Goal: Use online tool/utility: Utilize a website feature to perform a specific function

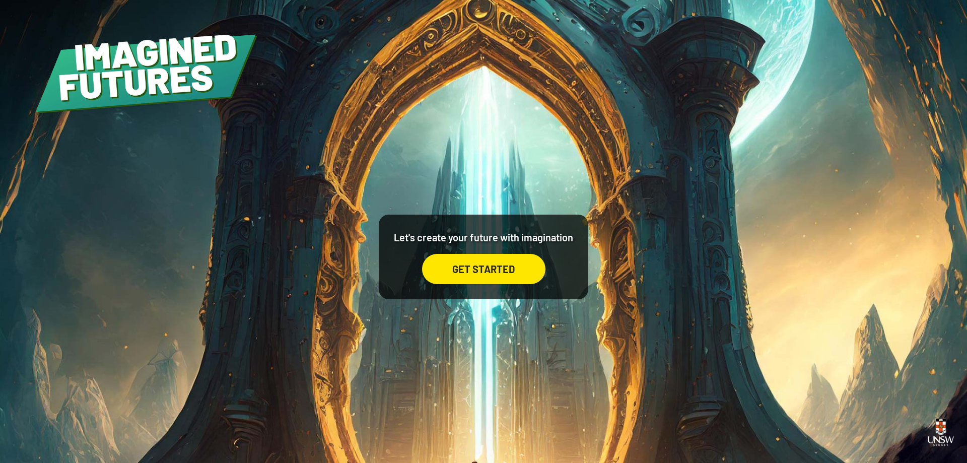
click at [483, 269] on div "GET STARTED" at bounding box center [483, 269] width 123 height 30
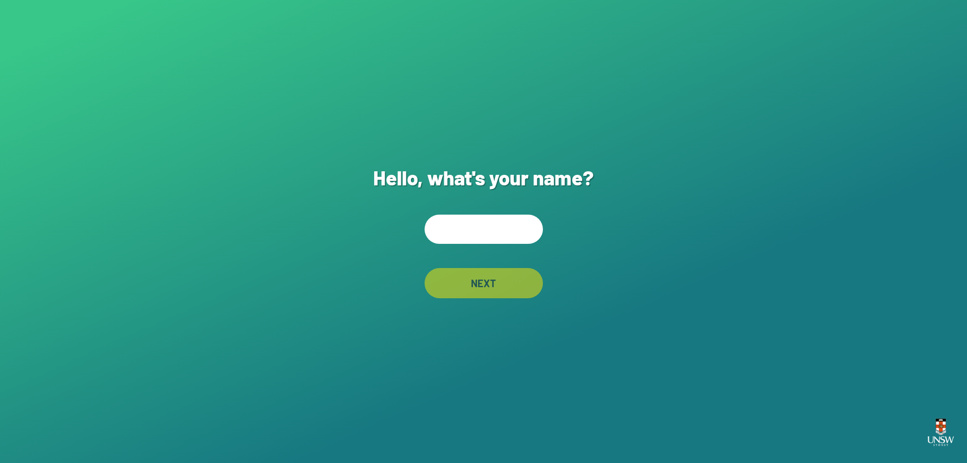
click at [463, 237] on input "text" at bounding box center [484, 229] width 118 height 29
type input "******"
click at [454, 285] on div "NEXT" at bounding box center [484, 283] width 118 height 30
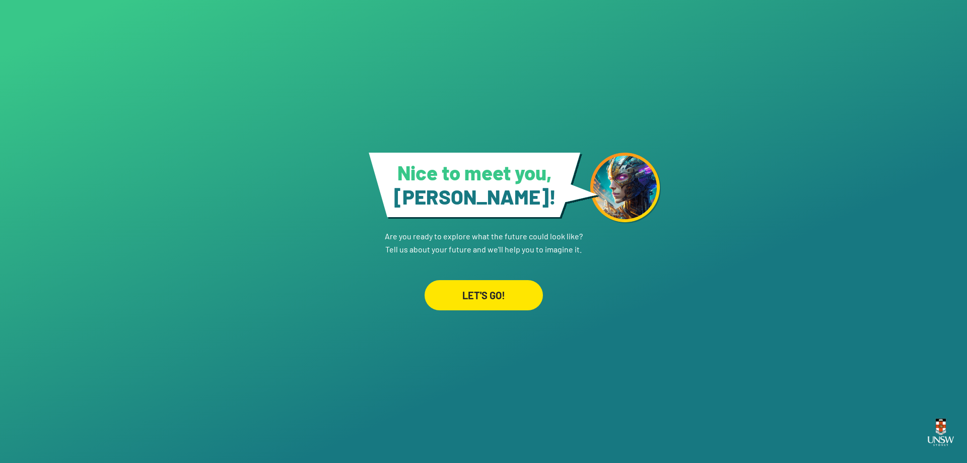
click at [491, 295] on div "LET'S GO!" at bounding box center [484, 295] width 118 height 30
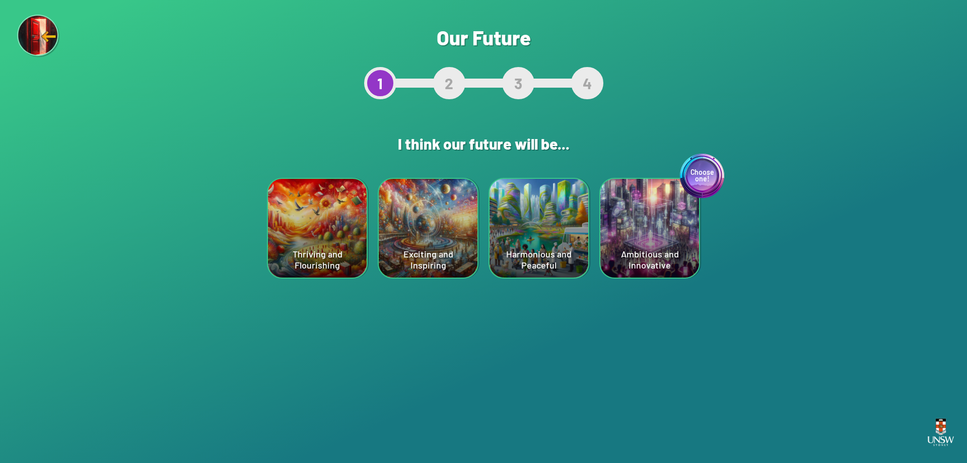
click at [646, 225] on div "Choose one! Ambitious and Innovative" at bounding box center [649, 228] width 99 height 99
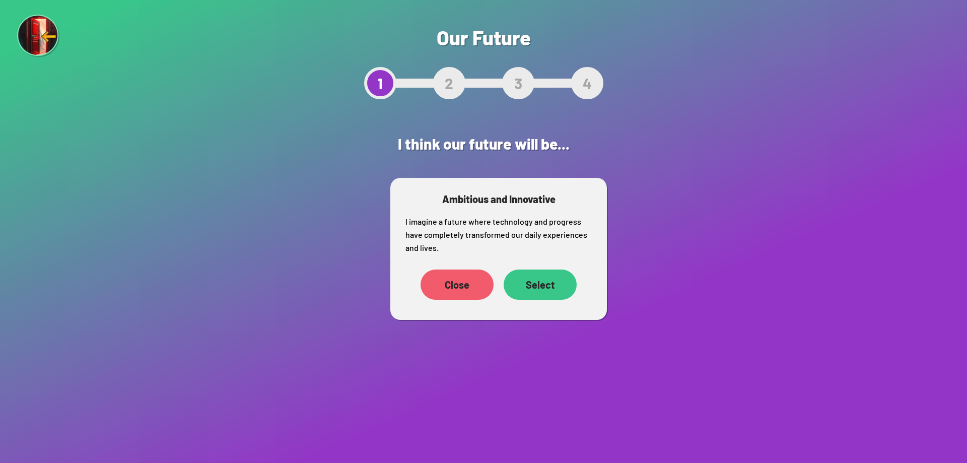
click at [536, 279] on div "Select" at bounding box center [540, 284] width 73 height 30
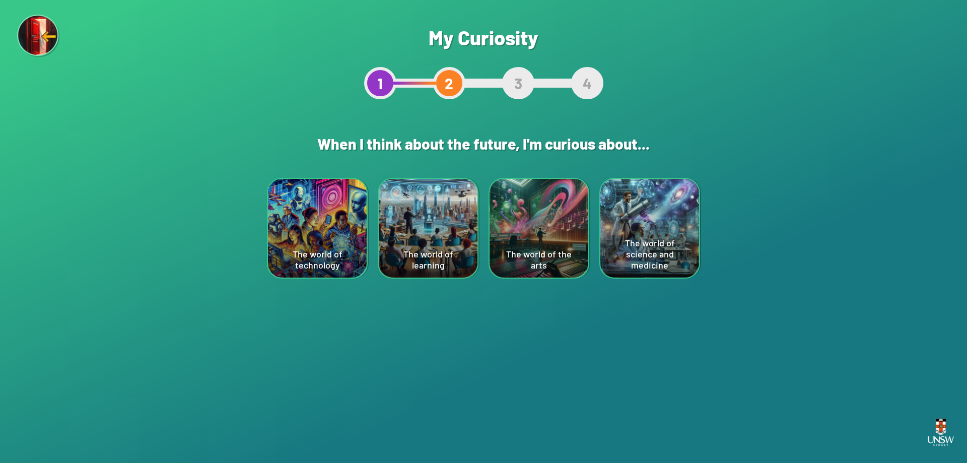
click at [649, 224] on div "The world of science and medicine" at bounding box center [649, 228] width 99 height 99
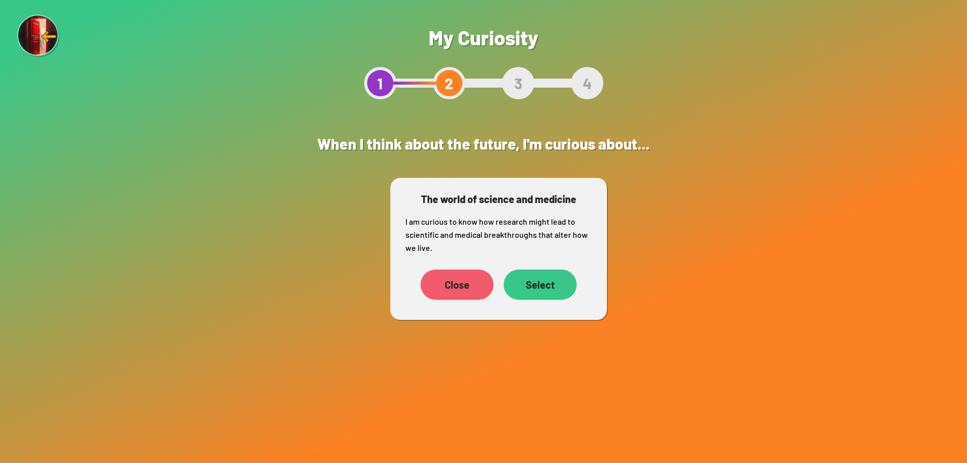
click at [531, 281] on div "Select" at bounding box center [540, 284] width 73 height 30
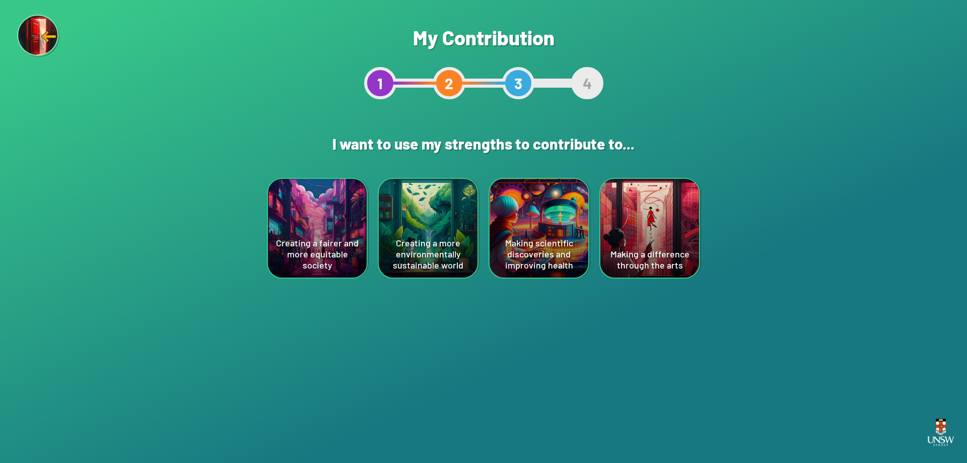
click at [549, 210] on div "Making scientific discoveries and improving health" at bounding box center [539, 228] width 99 height 99
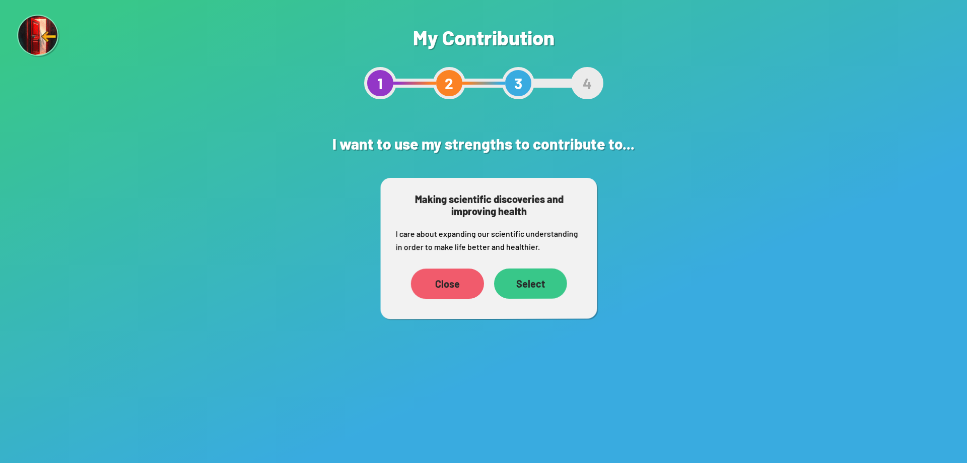
click at [539, 278] on div "Select" at bounding box center [530, 283] width 73 height 30
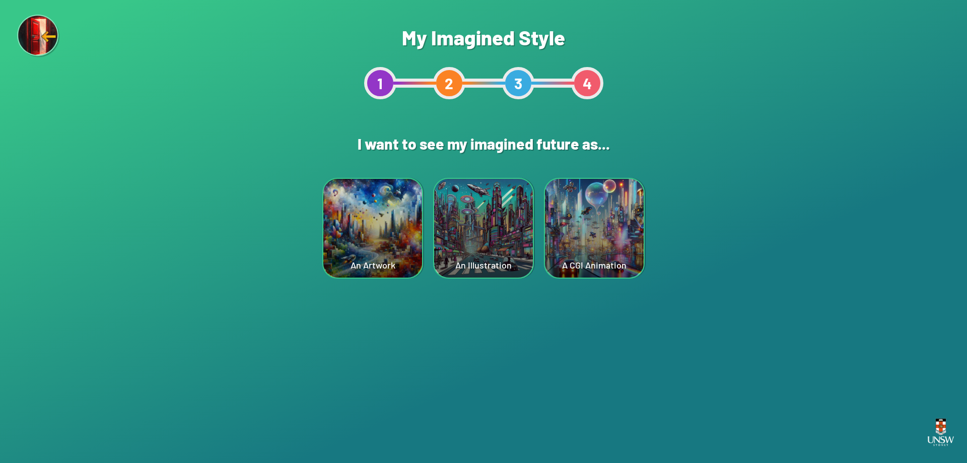
click at [484, 231] on div "An Illustration" at bounding box center [483, 228] width 99 height 99
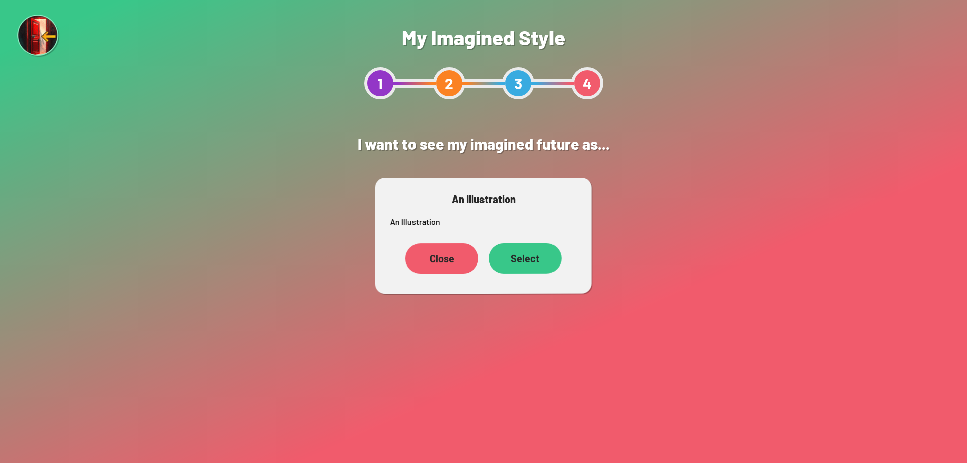
click at [520, 264] on div "Select" at bounding box center [525, 258] width 73 height 30
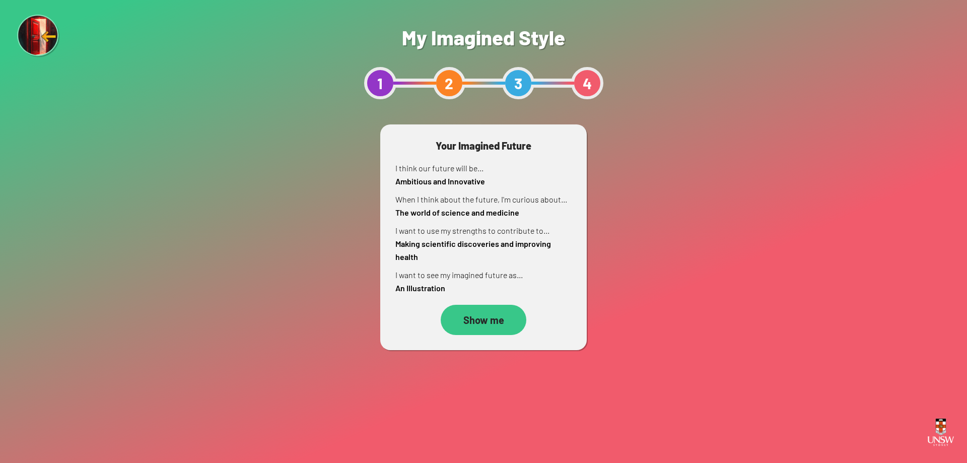
click at [490, 320] on div "Show me" at bounding box center [484, 320] width 86 height 30
